Goal: Task Accomplishment & Management: Use online tool/utility

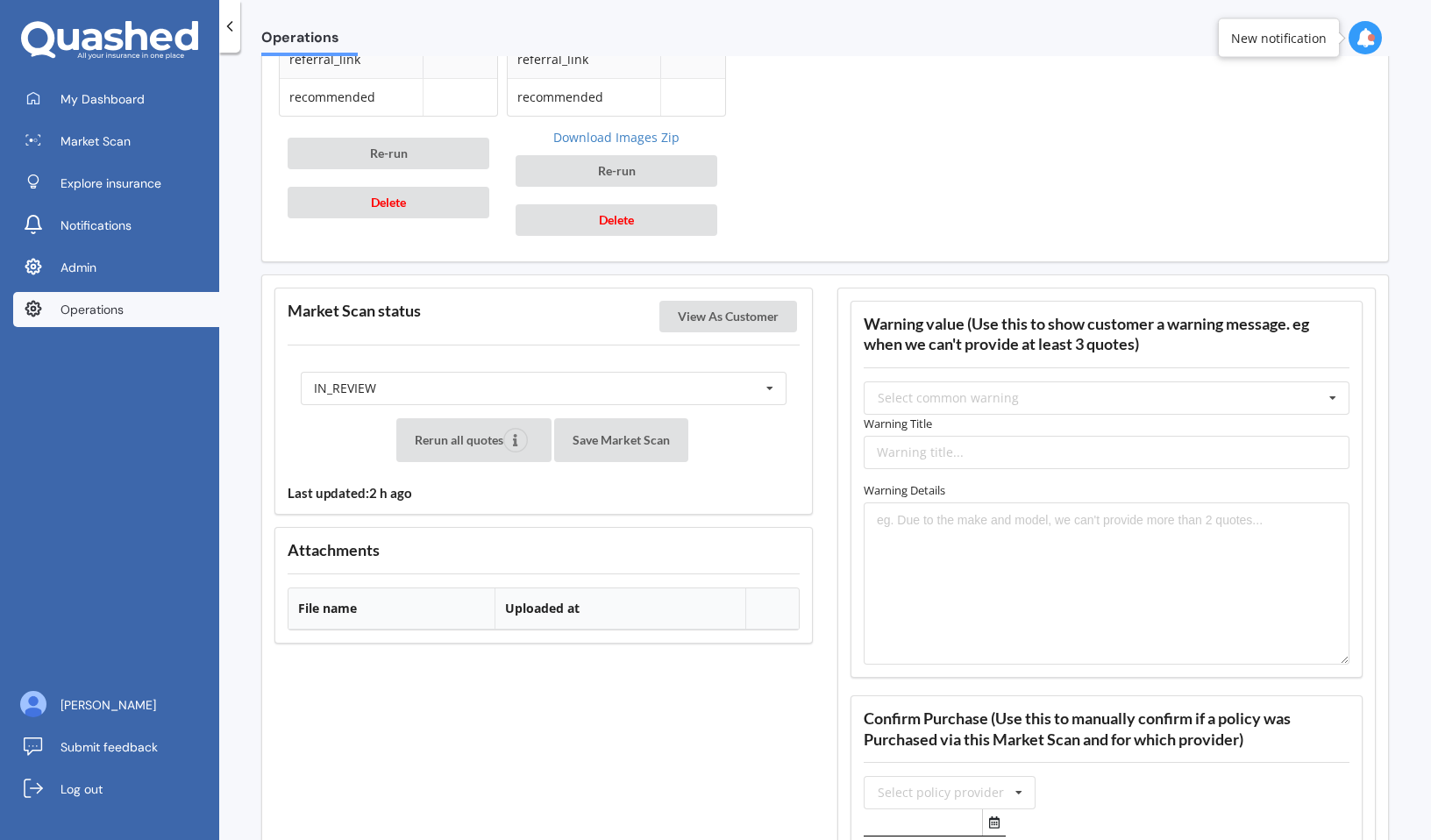
scroll to position [1282, 0]
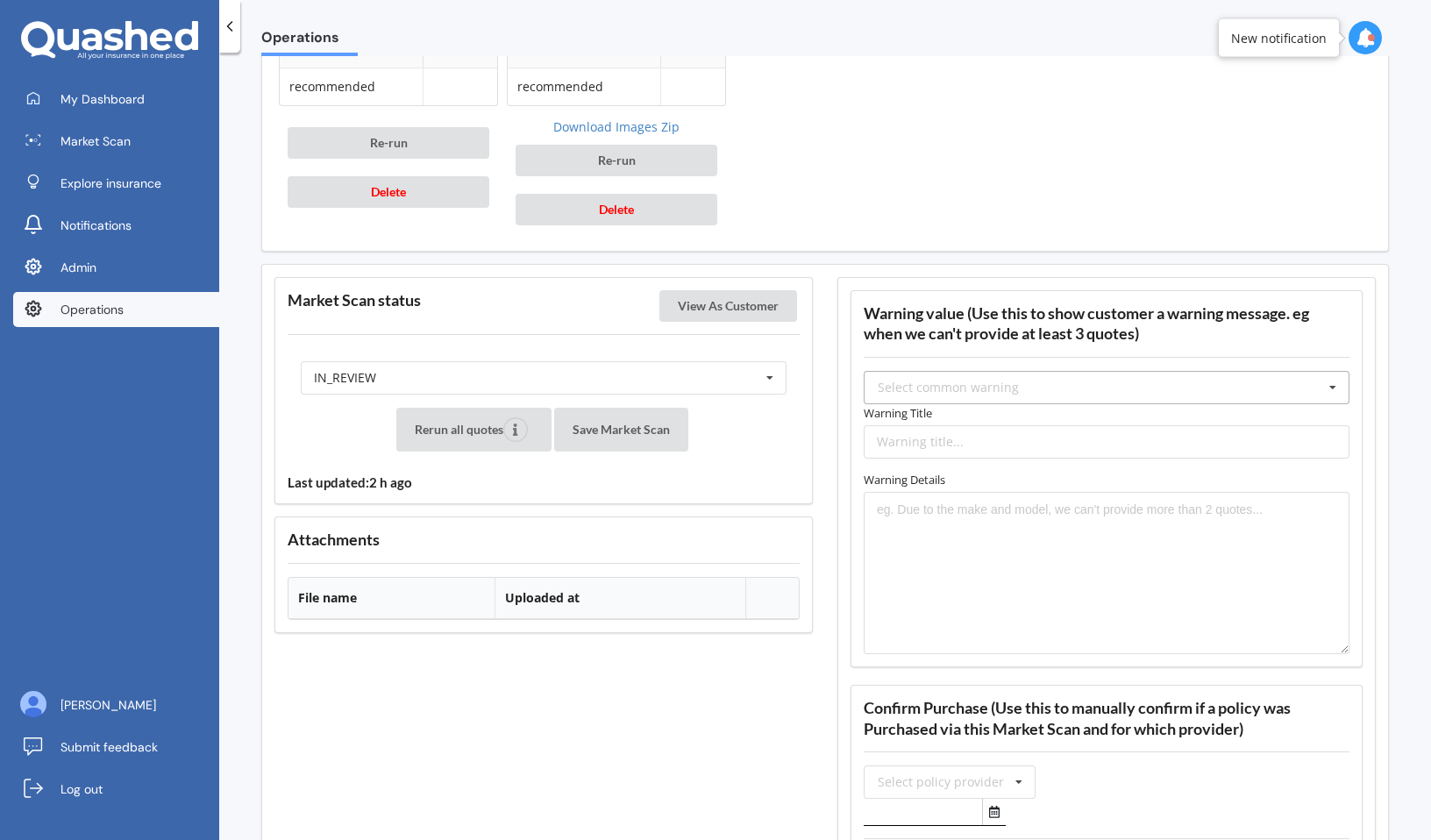
click at [964, 393] on div "Select common warning" at bounding box center [948, 388] width 141 height 13
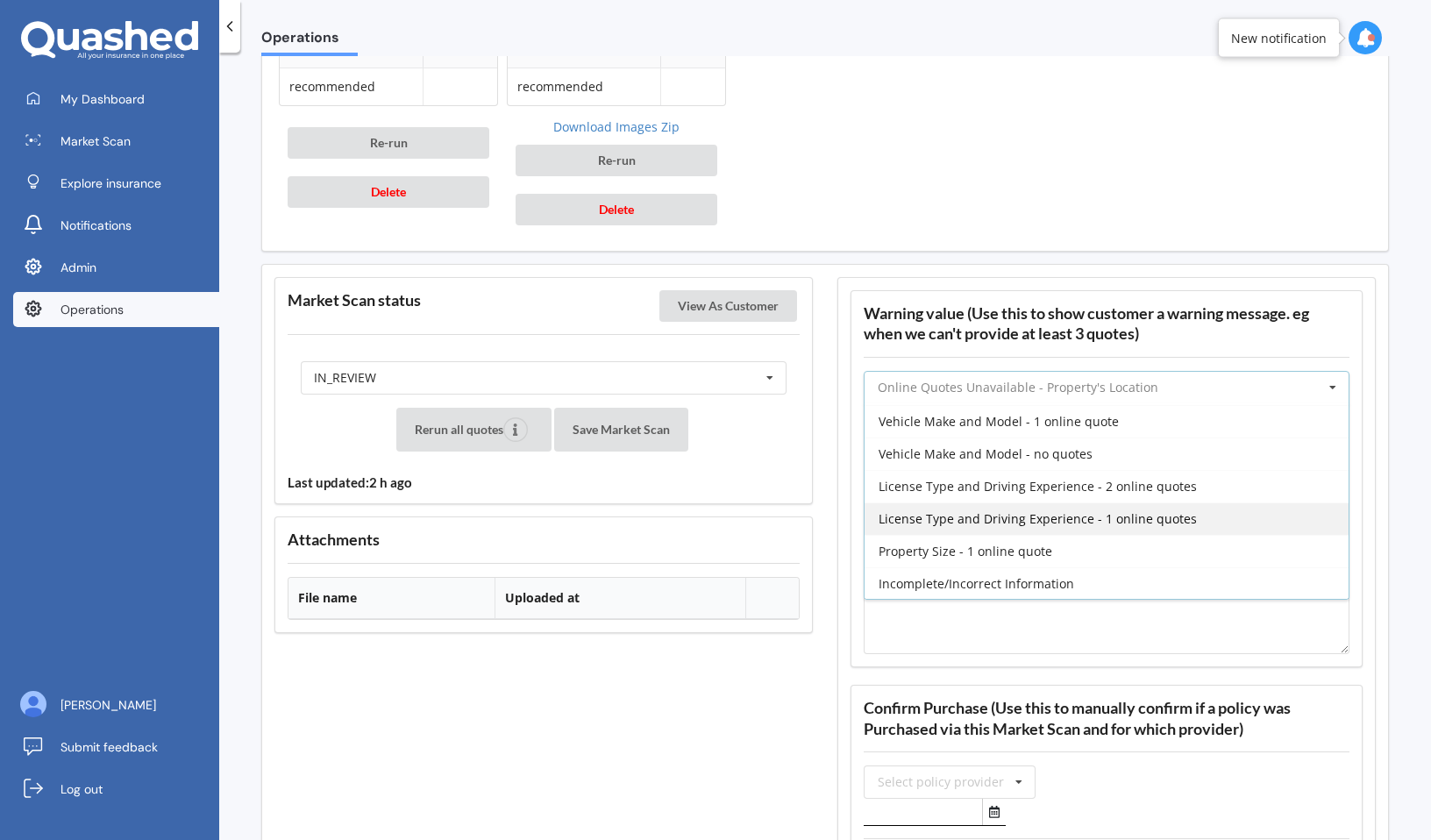
scroll to position [416, 0]
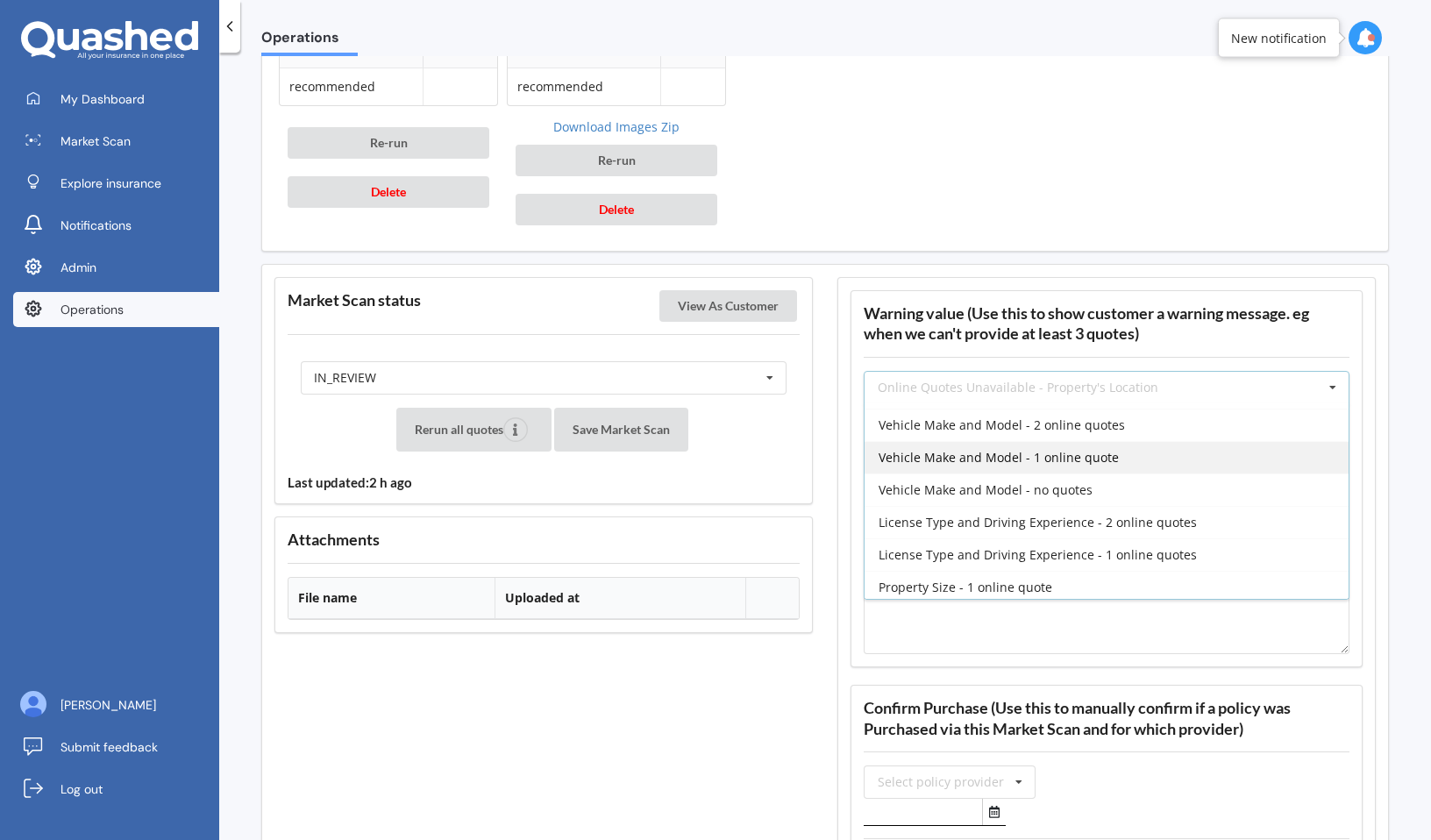
click at [999, 442] on div "Vehicle Make and Model - 1 online quote" at bounding box center [1107, 458] width 484 height 32
type input "Vehicle Make and Model - 1 online quote"
type textarea "Due to the make and model of your vehicle, our system could only obtain one onl…"
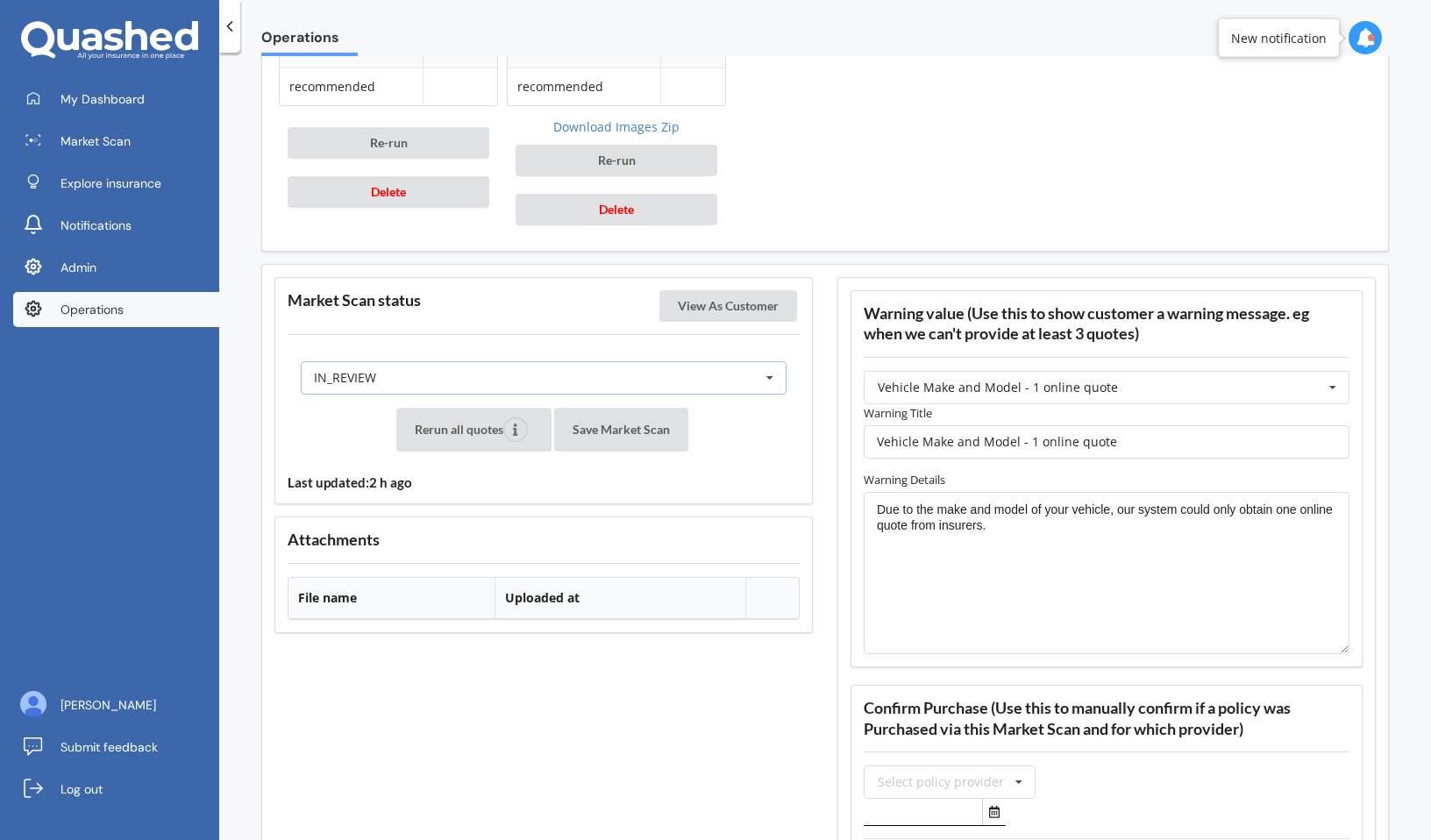
click at [697, 373] on div "IN_REVIEW READY PENDING VIEWED ABANDONED IN_REVIEW" at bounding box center [544, 377] width 486 height 33
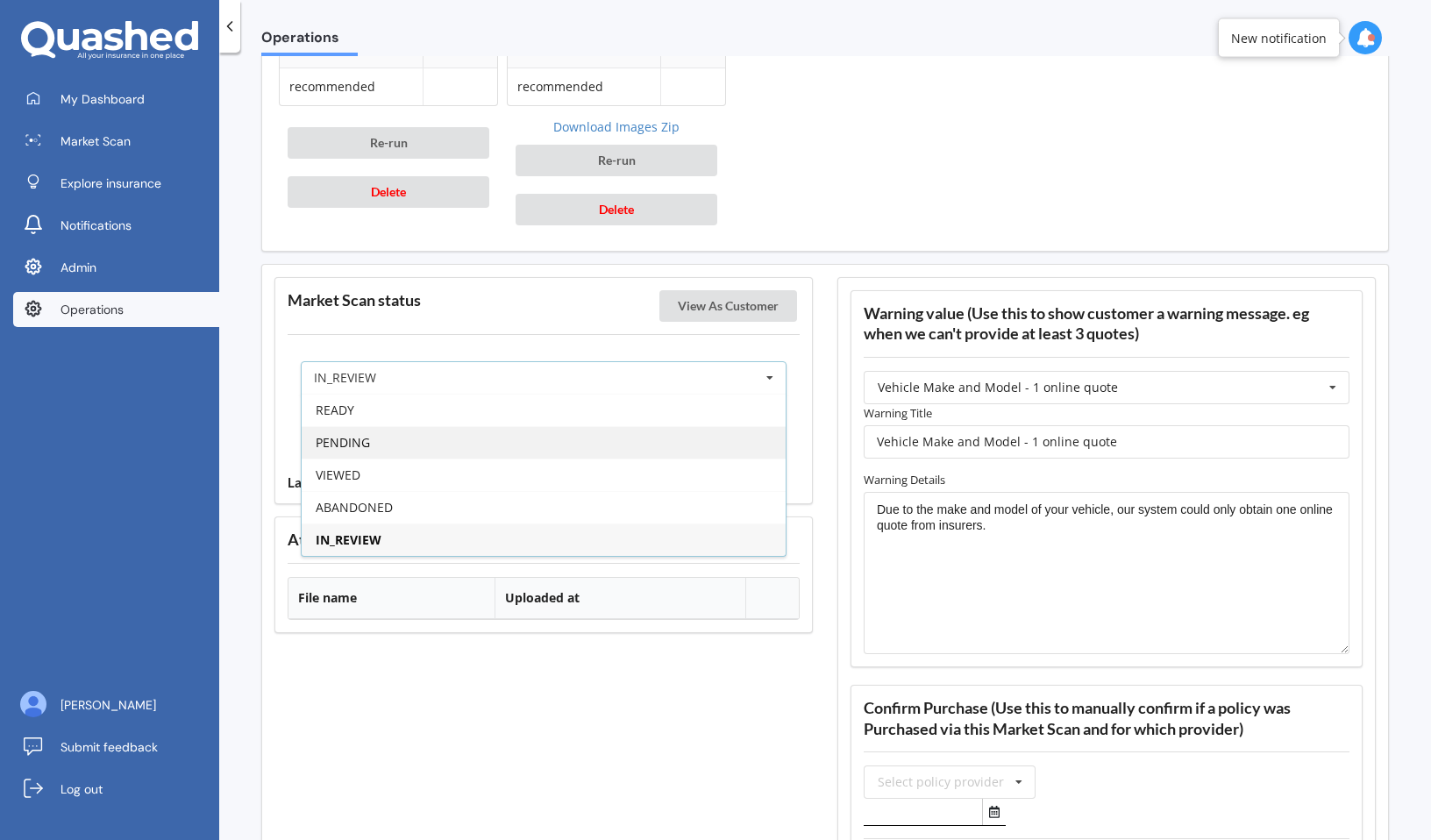
click at [647, 447] on div "PENDING" at bounding box center [544, 442] width 484 height 32
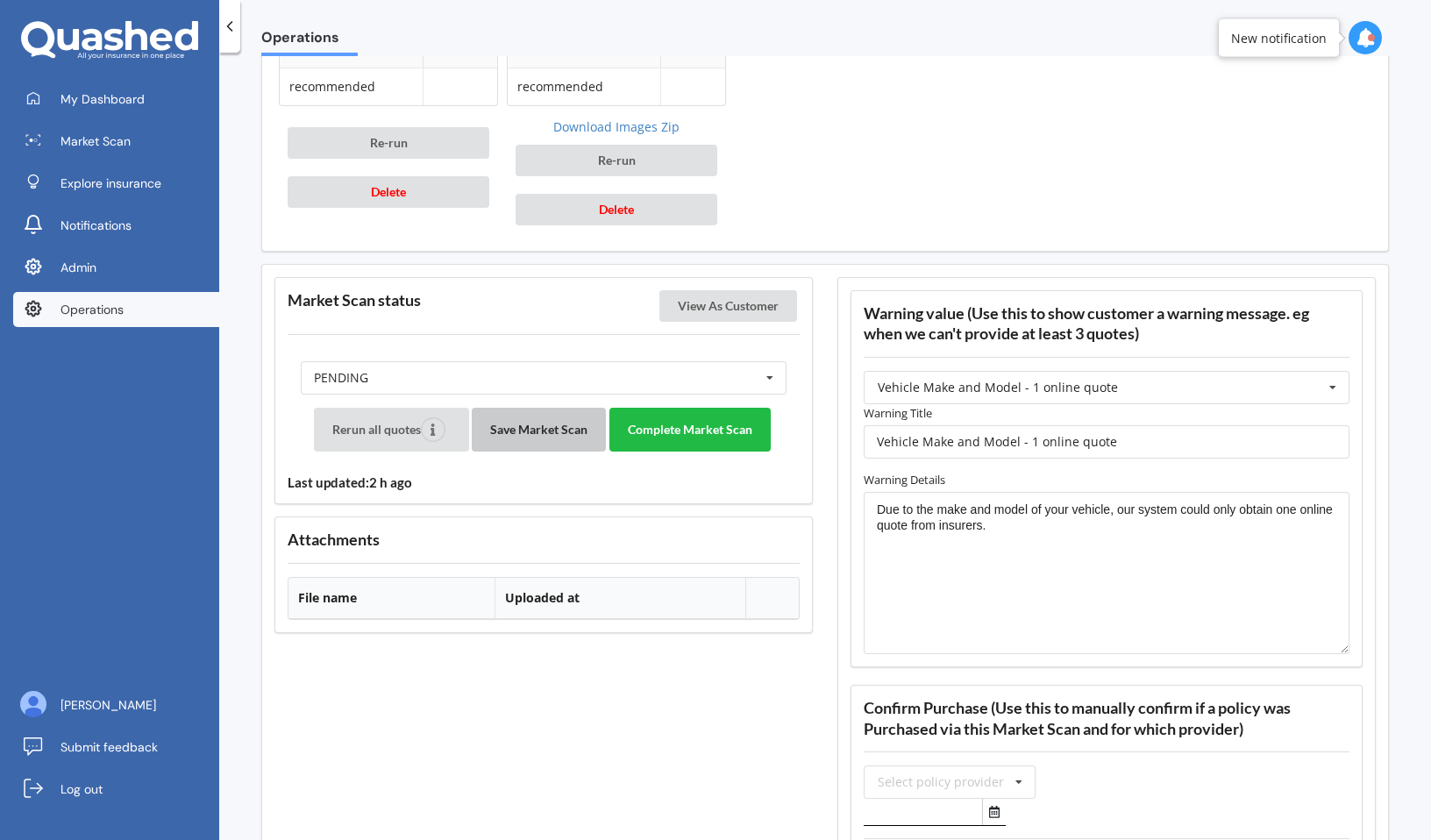
click at [537, 444] on button "Save Market Scan" at bounding box center [539, 429] width 134 height 44
click at [722, 307] on button "View As Customer" at bounding box center [728, 305] width 138 height 31
click at [710, 424] on button "Complete Market Scan" at bounding box center [690, 429] width 161 height 44
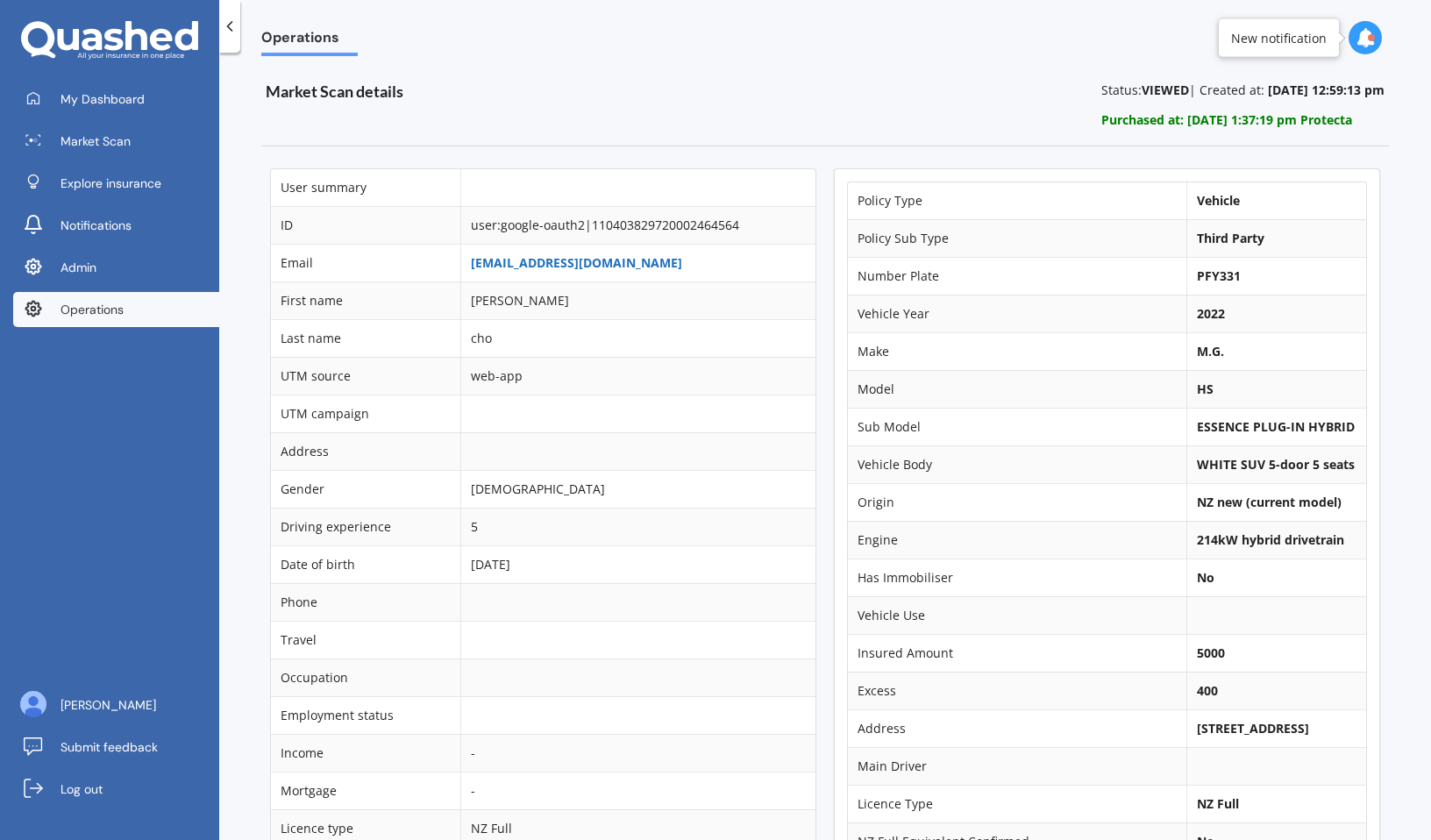
click at [503, 262] on link "wenwenzcho@gmail.com" at bounding box center [577, 262] width 211 height 17
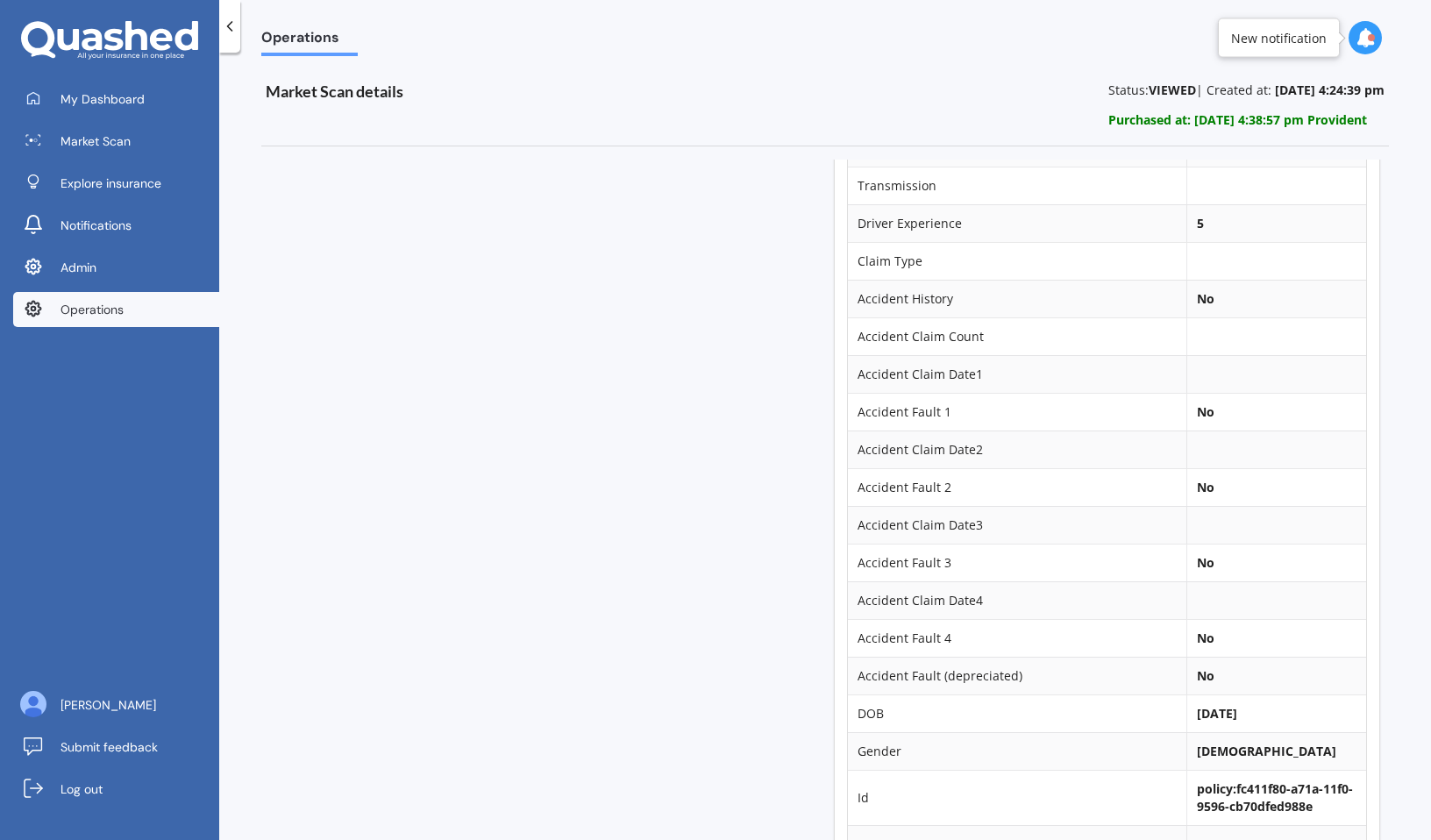
scroll to position [1004, 0]
